Goal: Find specific page/section: Find specific page/section

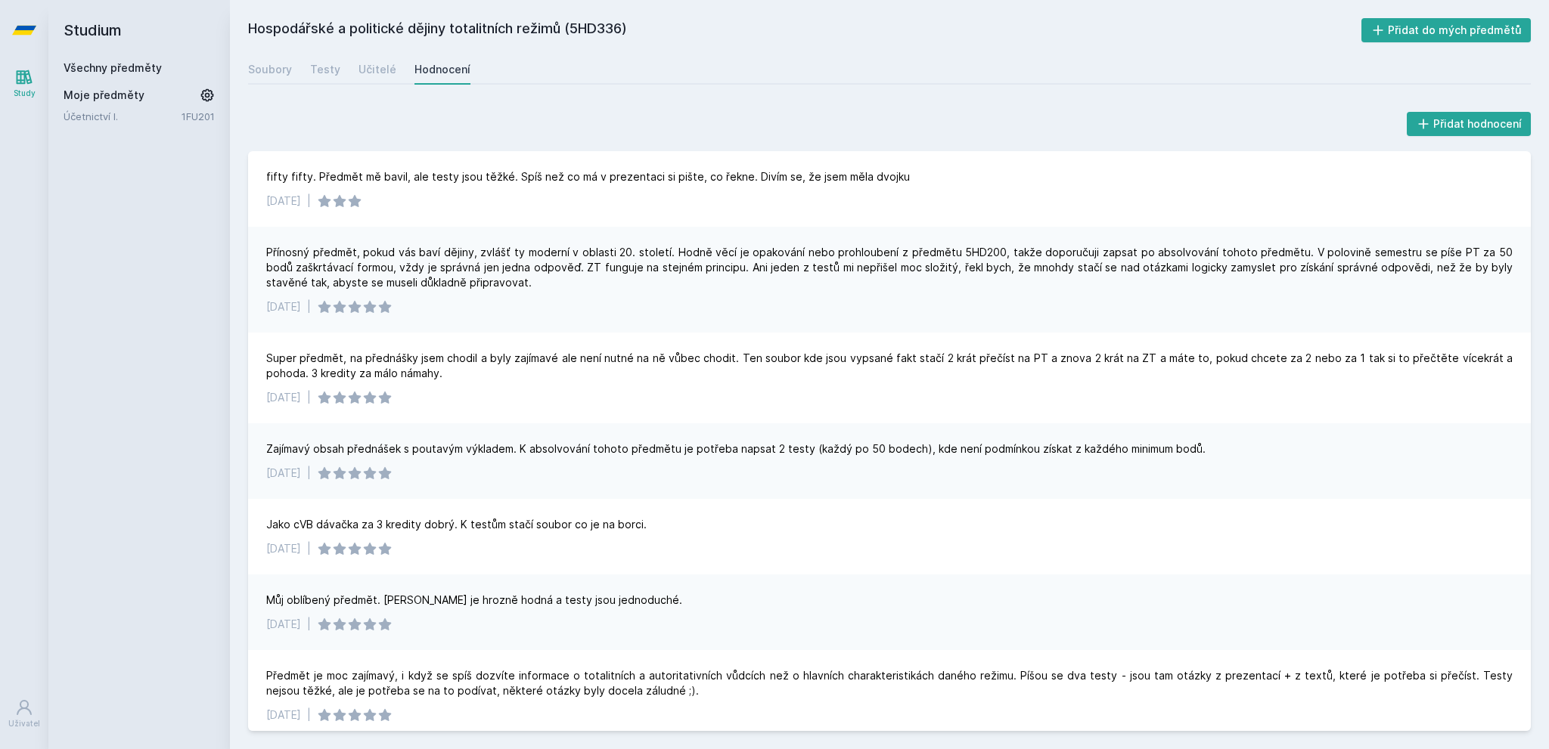
click at [27, 26] on icon at bounding box center [24, 30] width 24 height 9
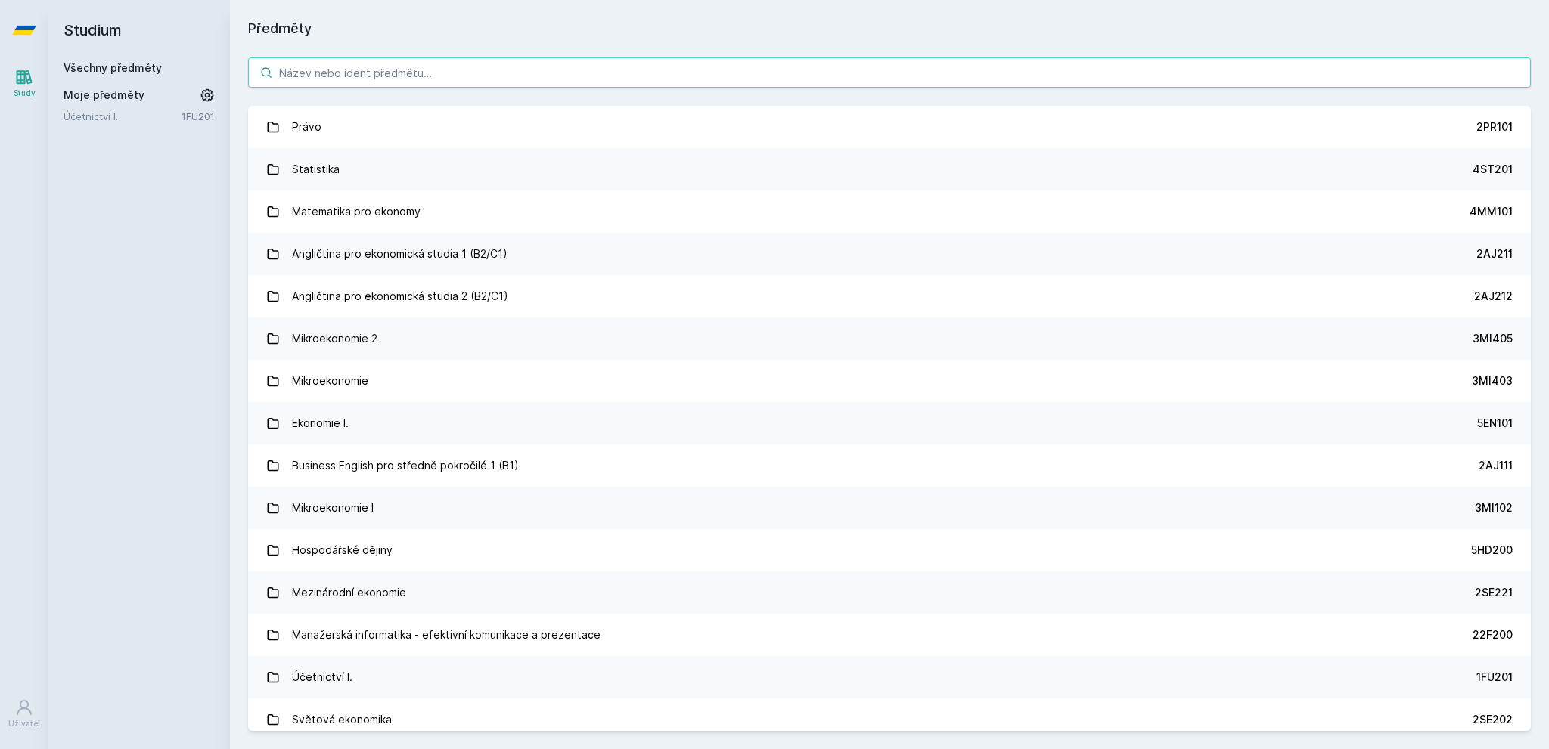
click at [434, 66] on input "search" at bounding box center [889, 72] width 1282 height 30
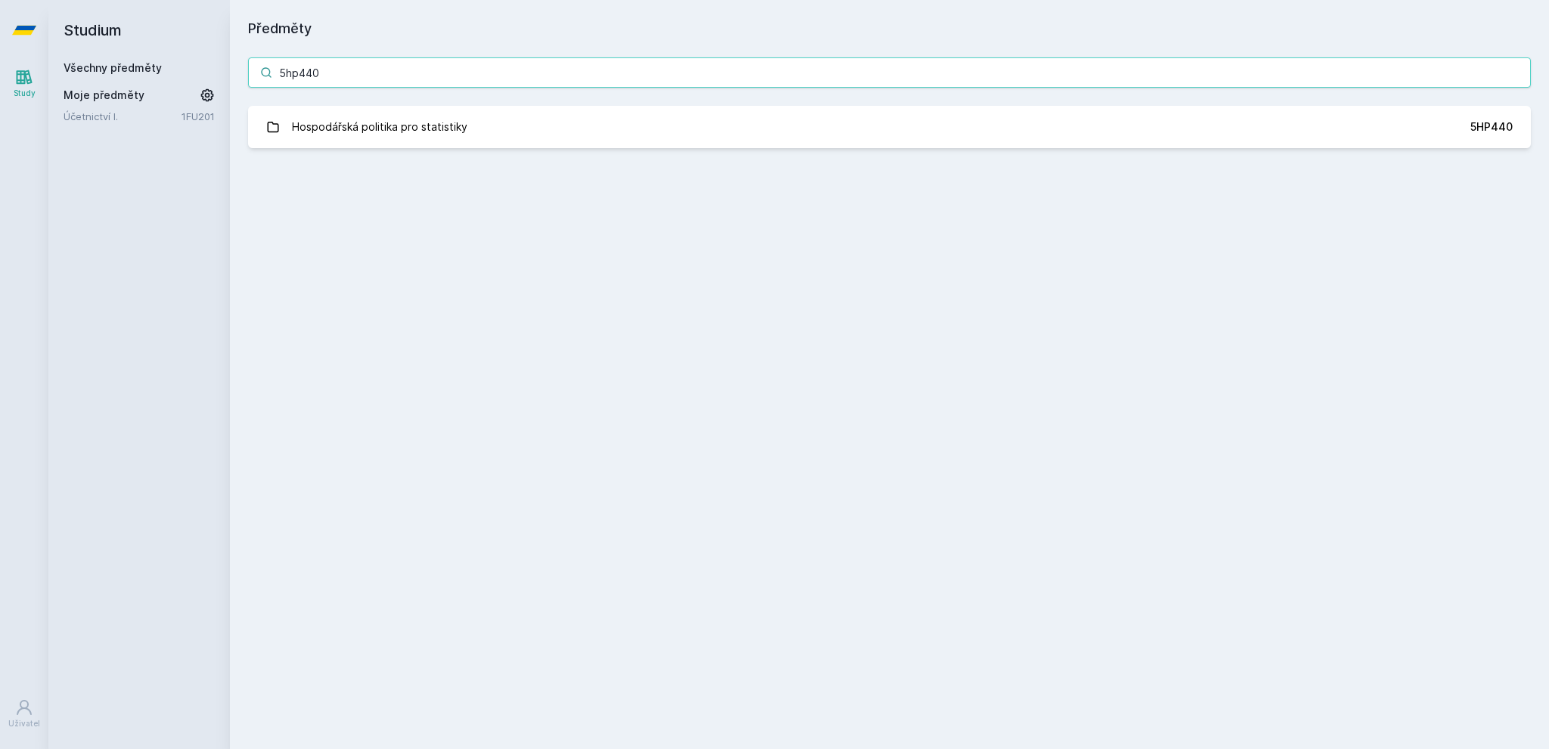
drag, startPoint x: 317, startPoint y: 76, endPoint x: 183, endPoint y: 81, distance: 133.9
click at [183, 81] on div "Studium Všechny předměty Moje předměty Účetnictví I. 1FU201 Předměty 5hp440 Hos…" at bounding box center [798, 374] width 1500 height 749
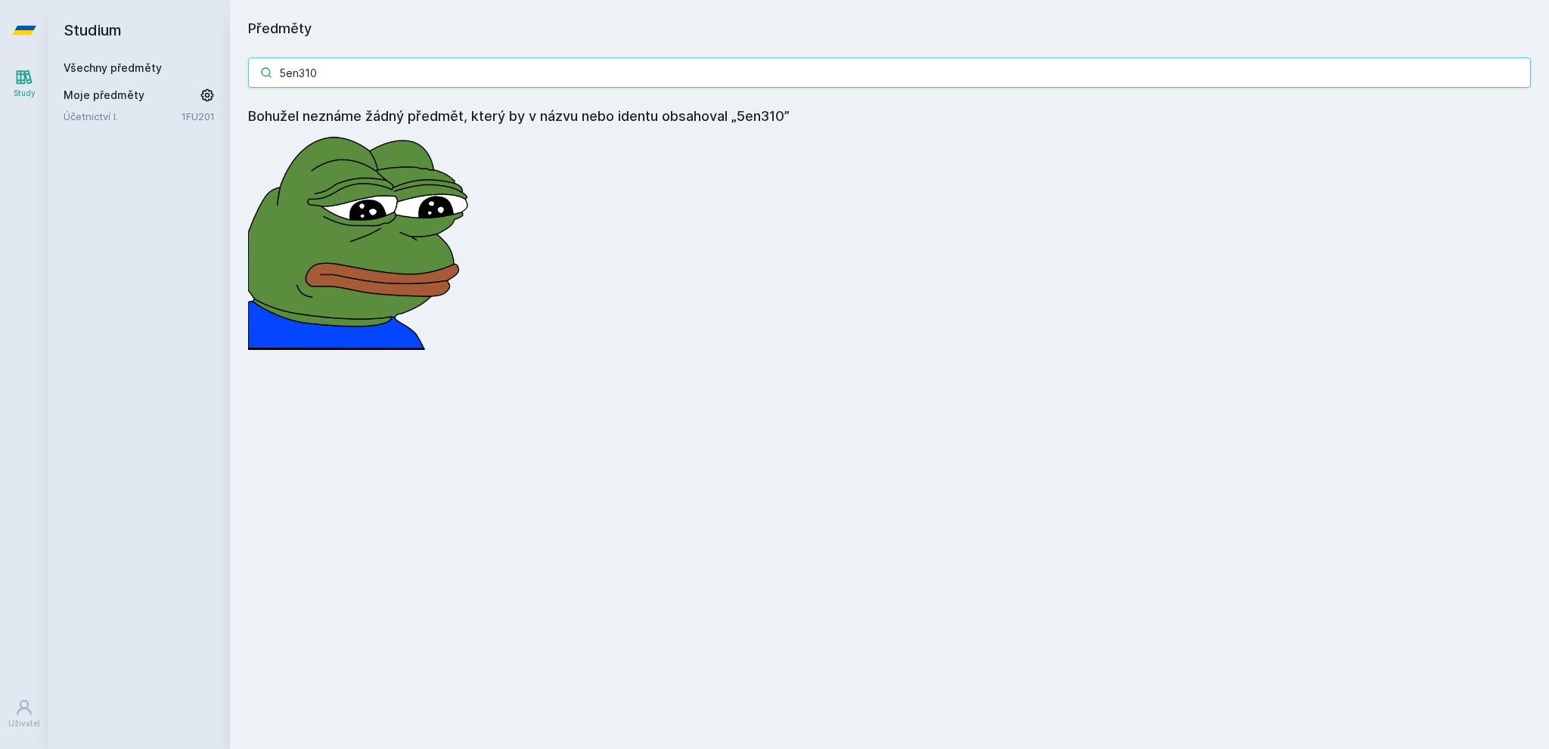
drag, startPoint x: 318, startPoint y: 73, endPoint x: 227, endPoint y: 66, distance: 91.0
click at [227, 66] on div "Studium Všechny předměty Moje předměty Účetnictví I. 1FU201 Předměty 5en310 Boh…" at bounding box center [798, 374] width 1500 height 749
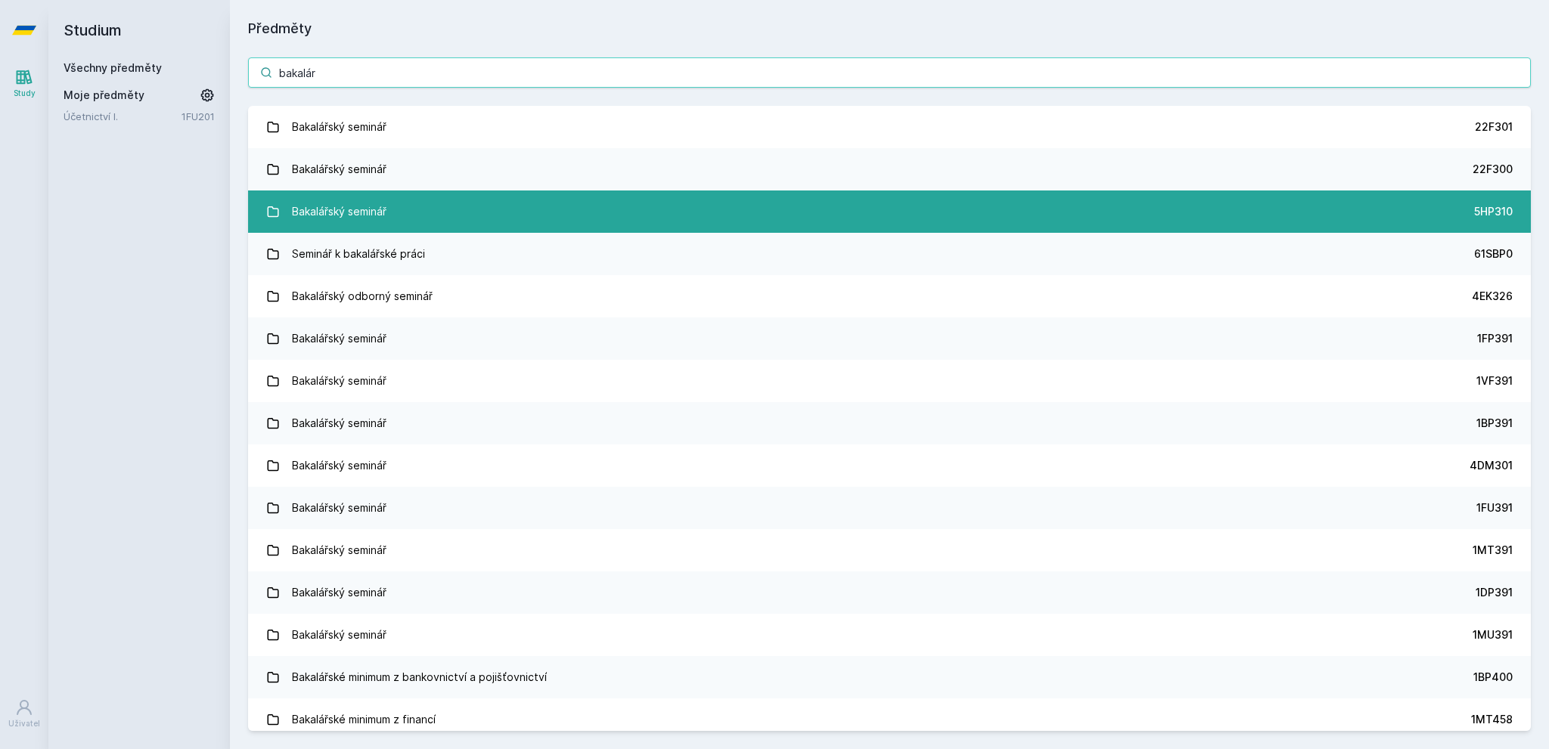
type input "bakalár"
click at [705, 197] on link "Bakalářský seminář 5HP310" at bounding box center [889, 212] width 1282 height 42
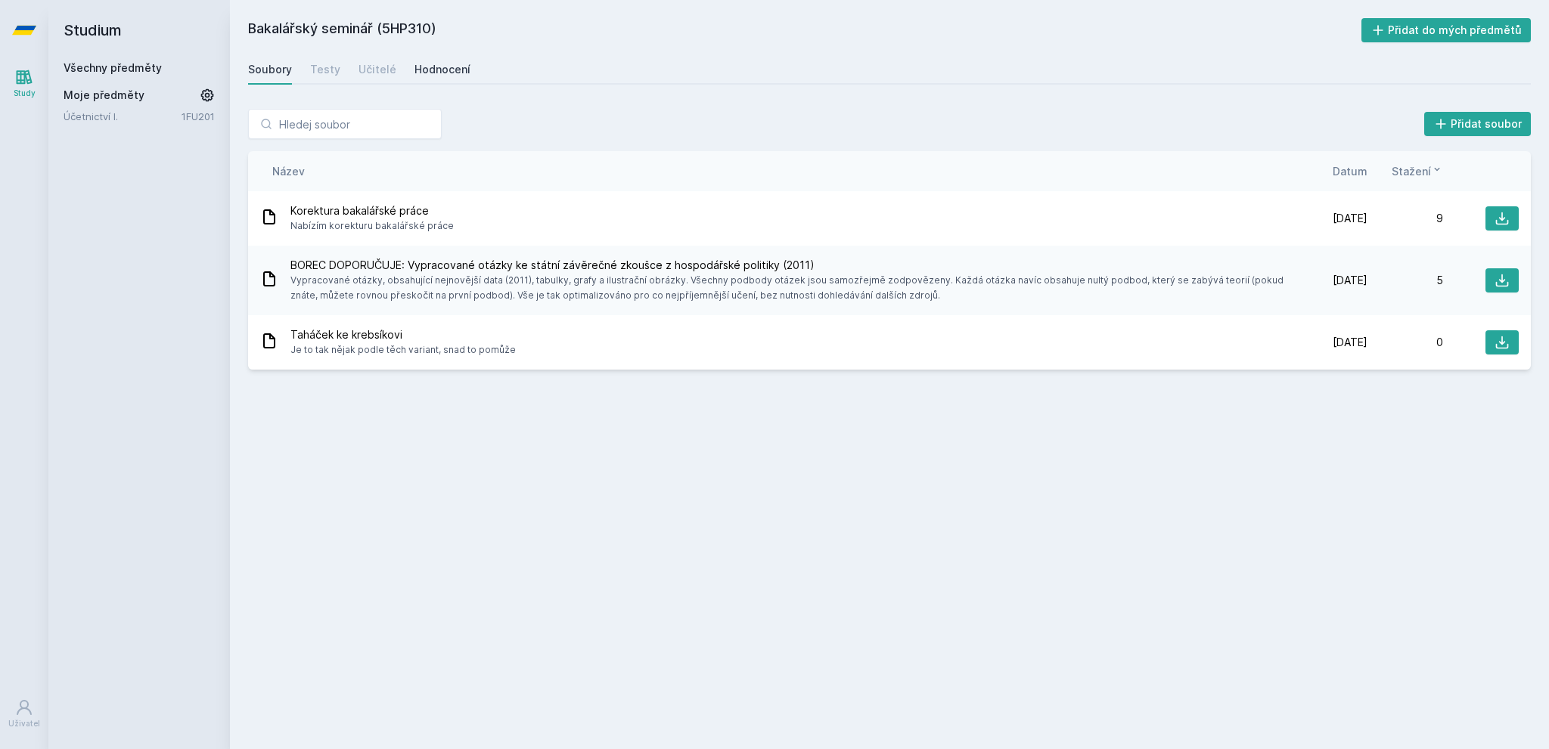
click at [451, 64] on div "Hodnocení" at bounding box center [442, 69] width 56 height 15
